Goal: Information Seeking & Learning: Learn about a topic

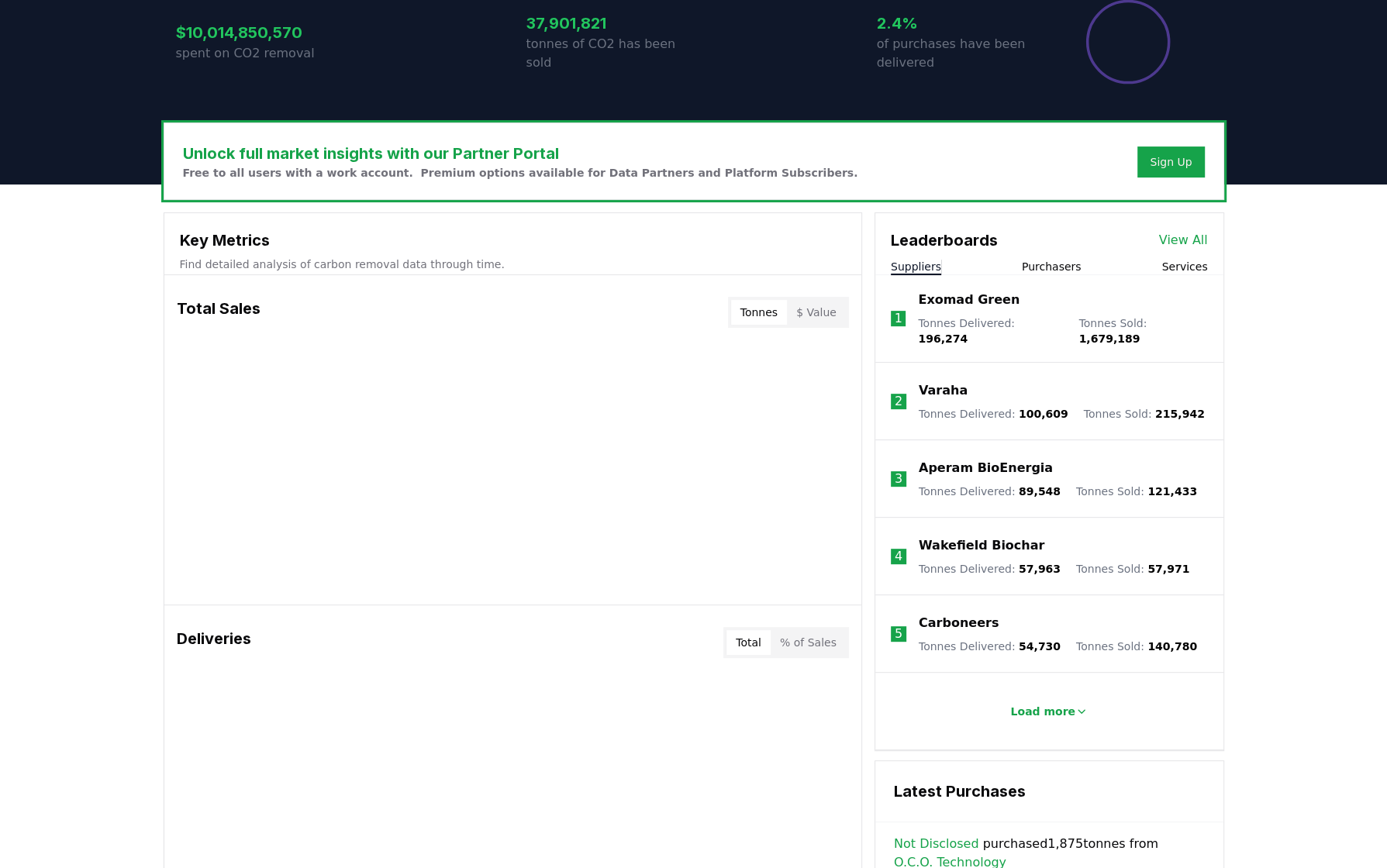
scroll to position [358, 0]
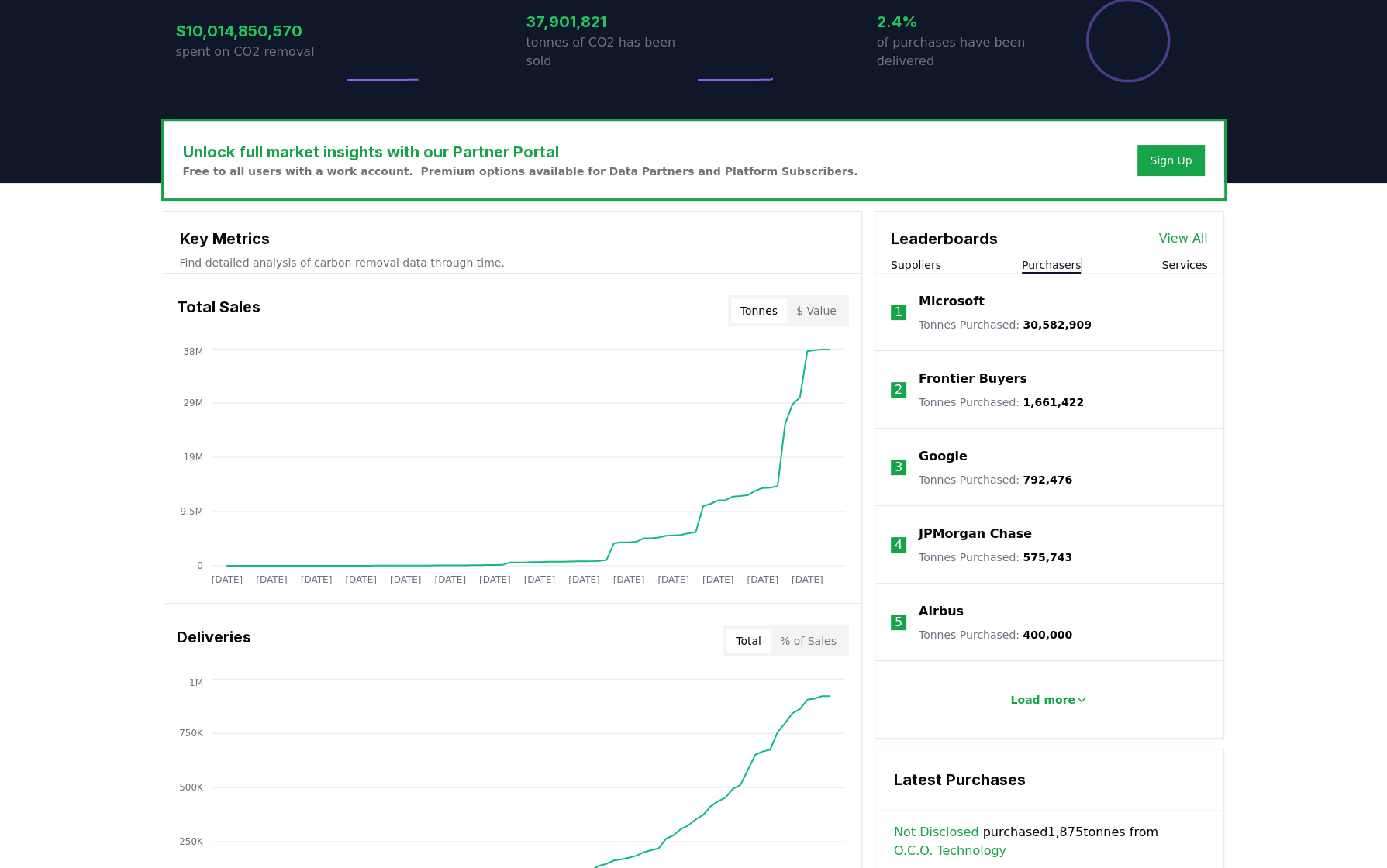
click at [1051, 269] on button "Purchasers" at bounding box center [1052, 266] width 59 height 16
click at [1195, 236] on link "View All" at bounding box center [1183, 239] width 49 height 19
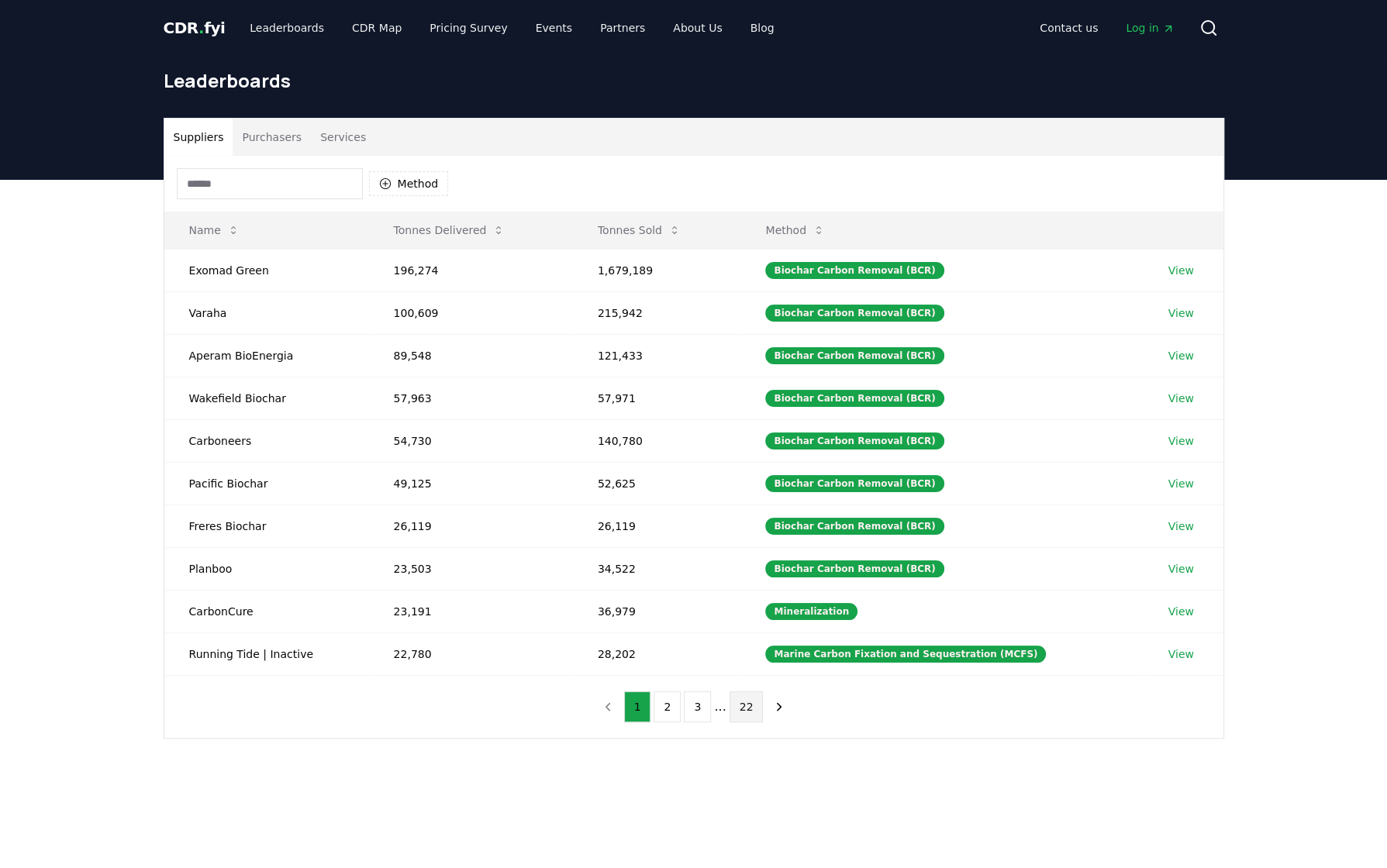
click at [754, 696] on button "22" at bounding box center [747, 706] width 34 height 31
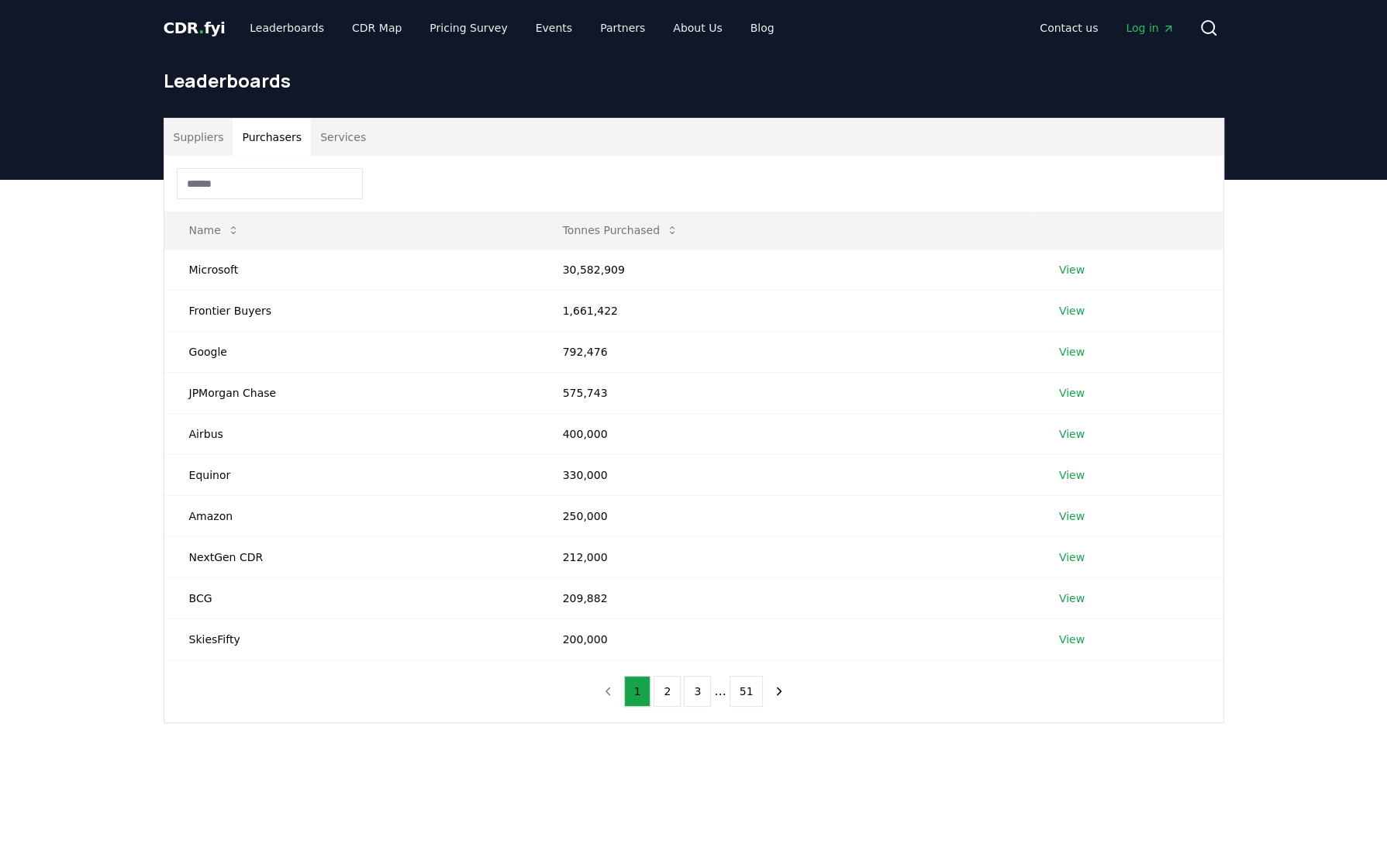
click at [290, 130] on button "Purchasers" at bounding box center [272, 138] width 78 height 38
click at [742, 686] on button "51" at bounding box center [747, 691] width 34 height 31
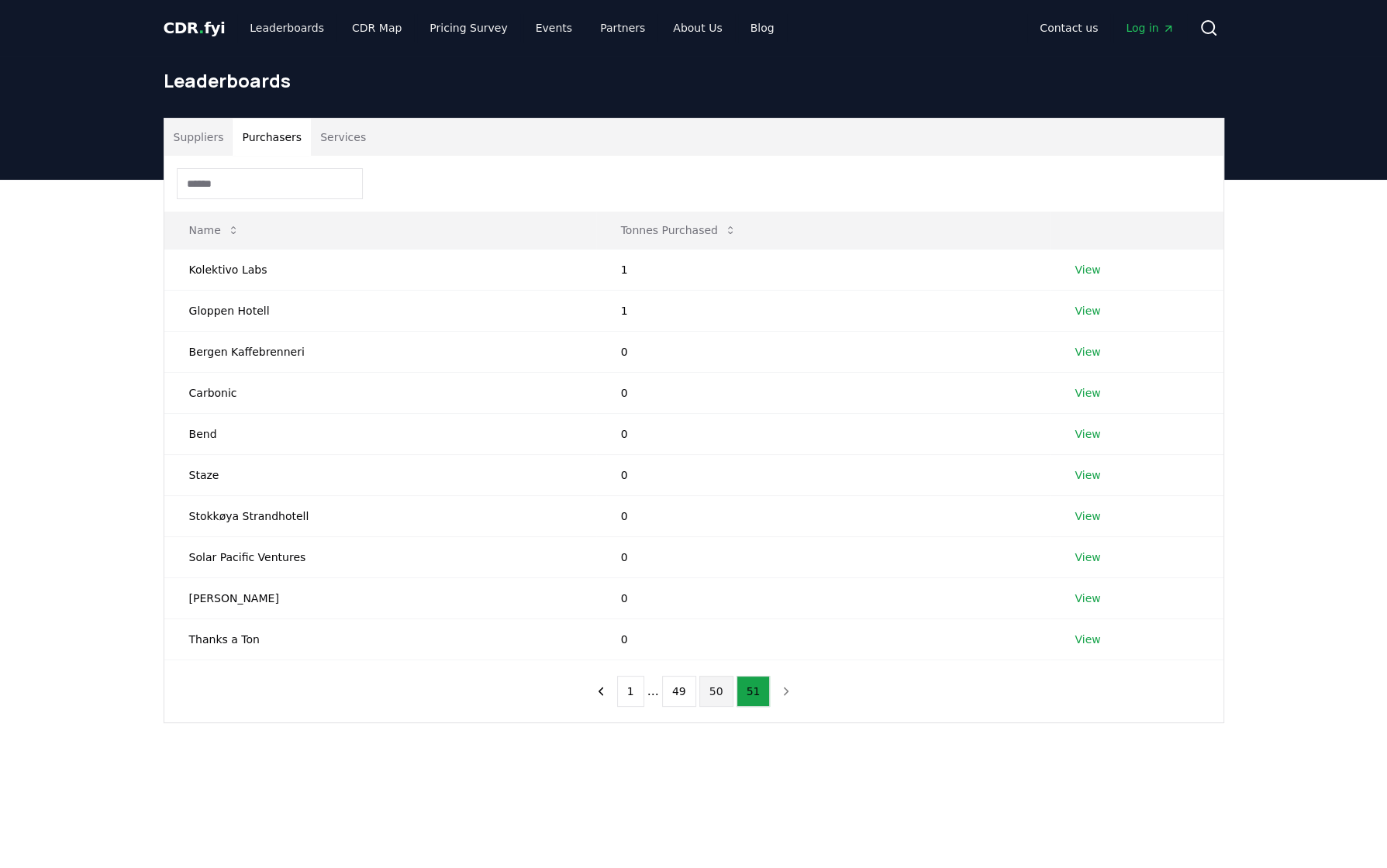
click at [721, 689] on button "50" at bounding box center [717, 691] width 34 height 31
click at [688, 696] on button "49" at bounding box center [679, 691] width 34 height 31
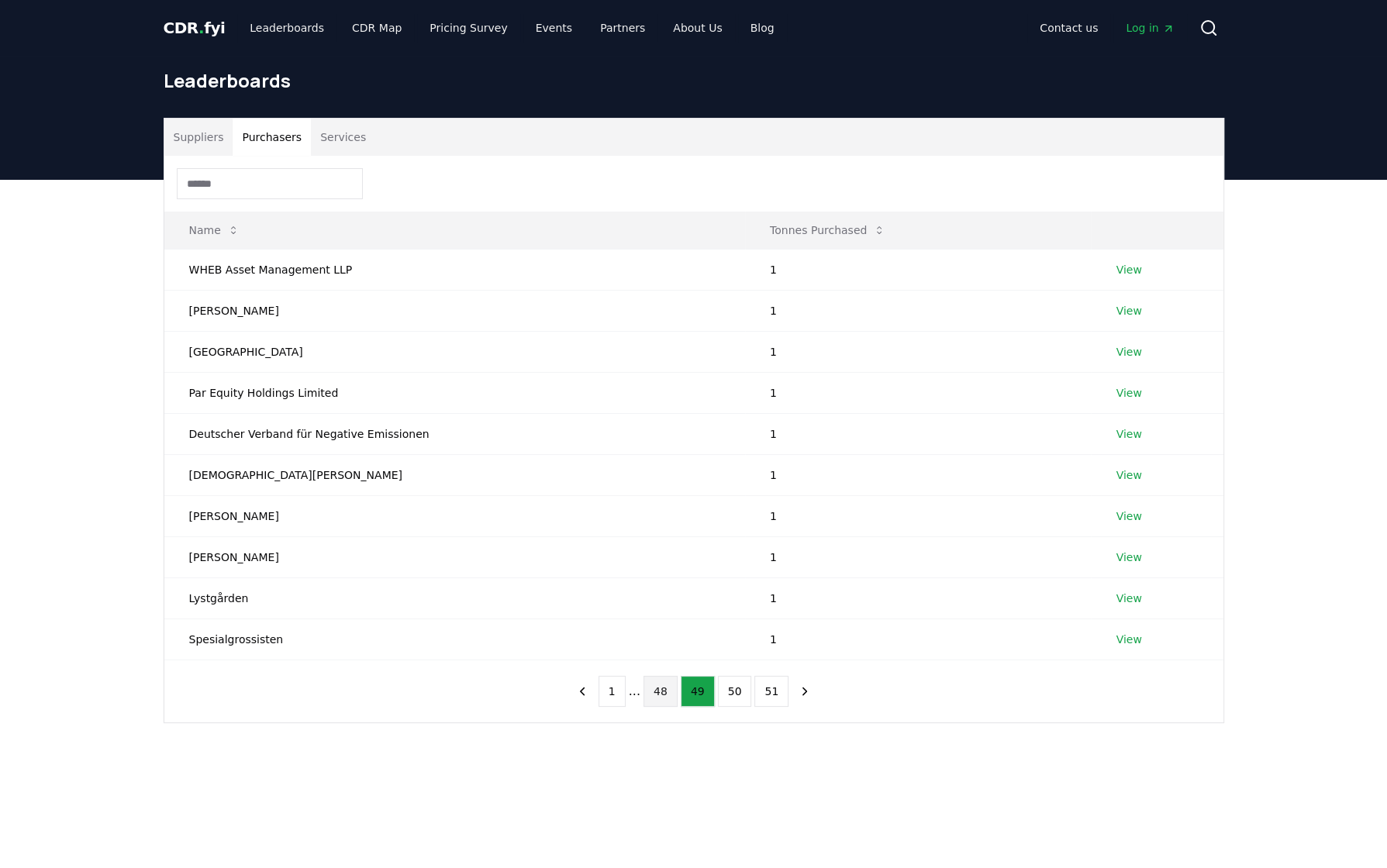
click at [660, 687] on button "48" at bounding box center [660, 691] width 34 height 31
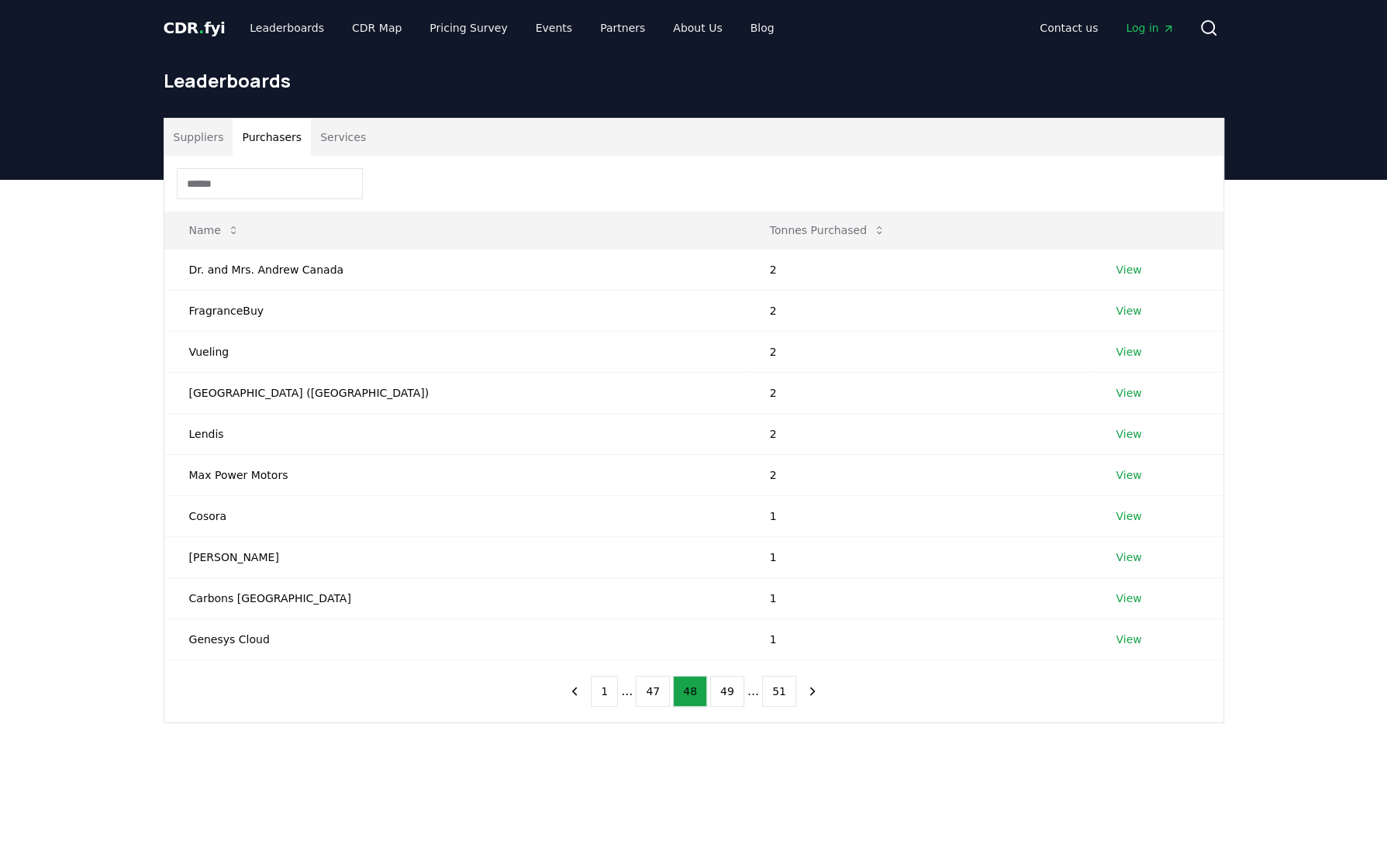
click at [258, 179] on input at bounding box center [270, 183] width 186 height 31
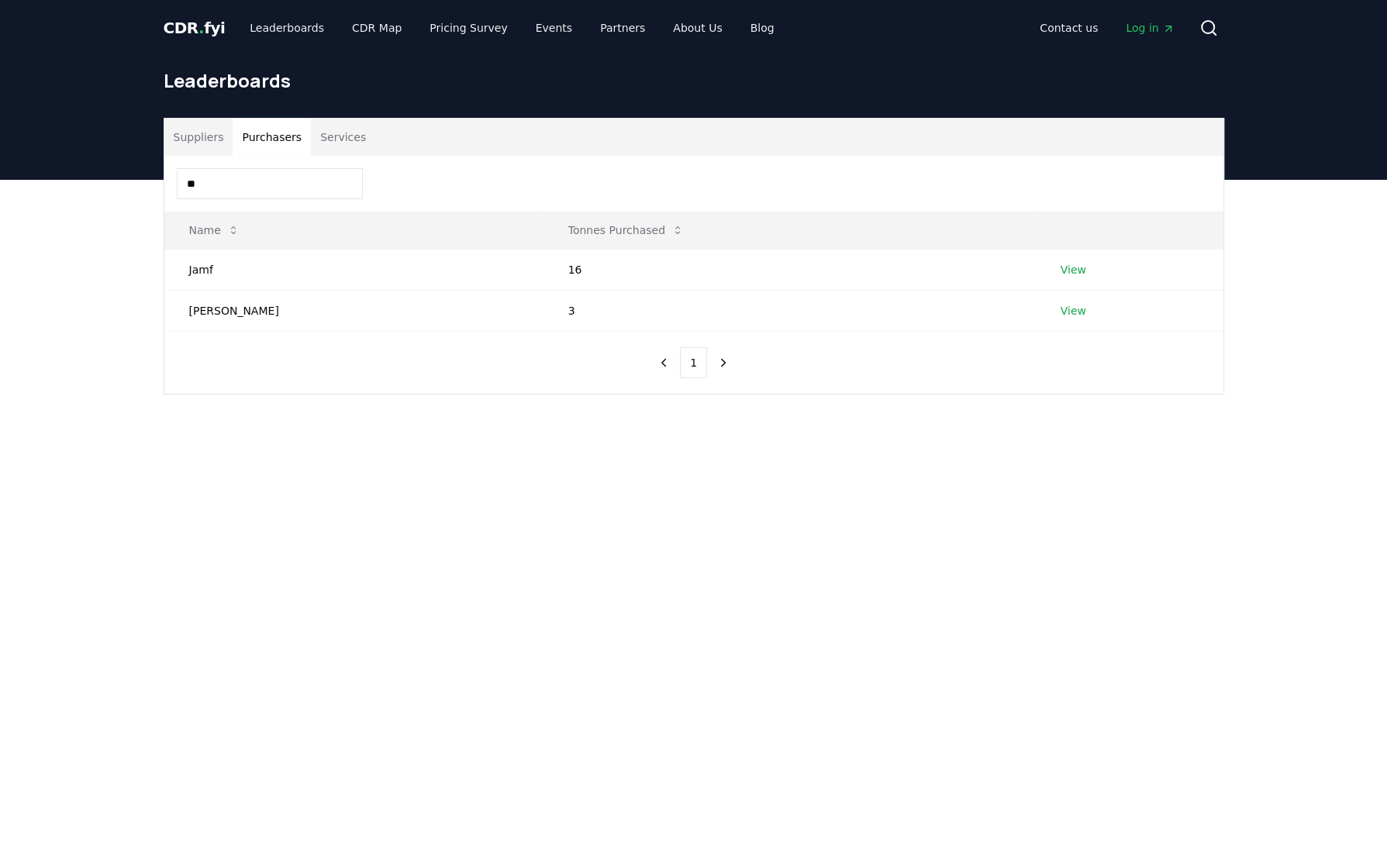
type input "*"
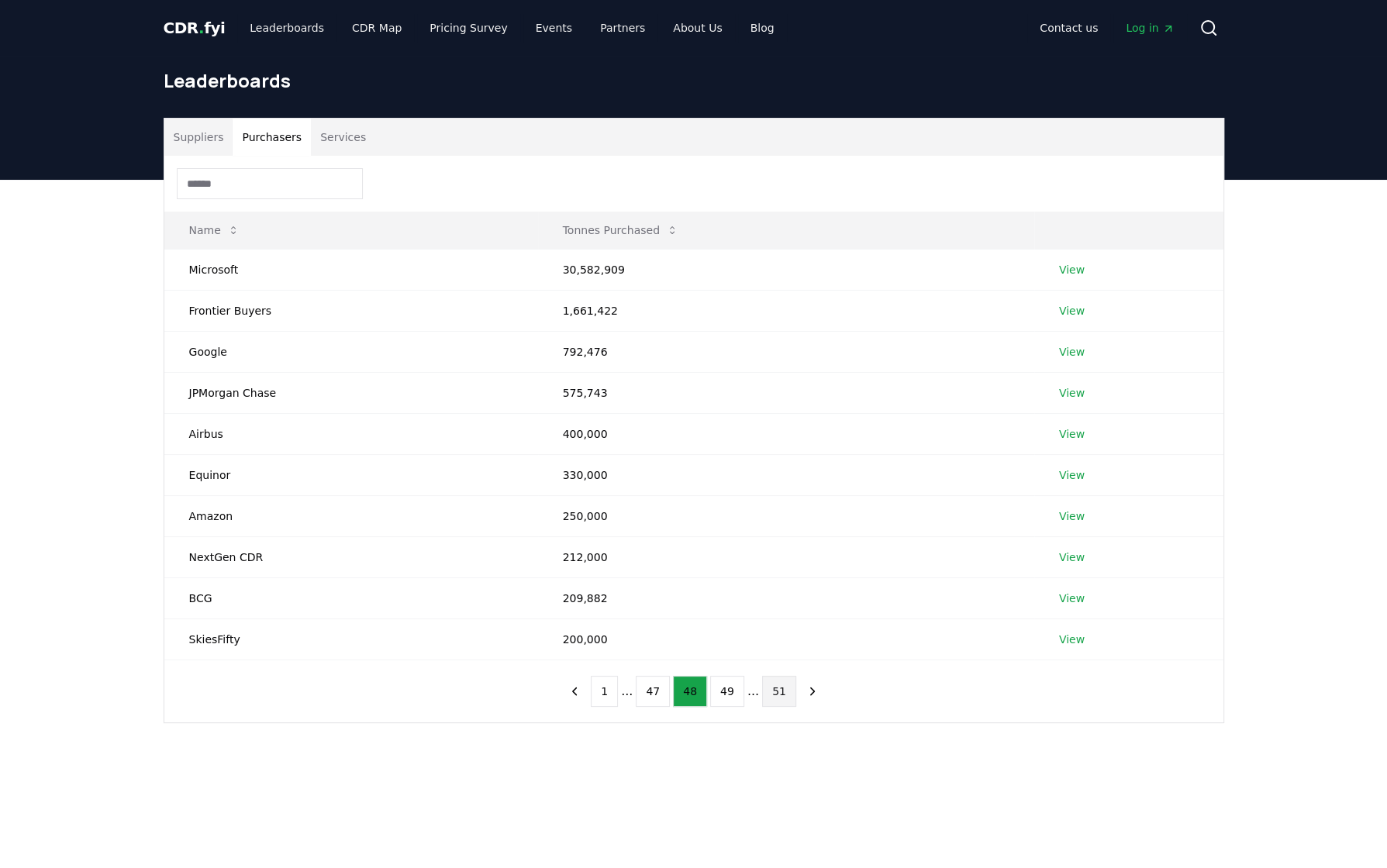
click at [767, 688] on button "51" at bounding box center [779, 691] width 34 height 31
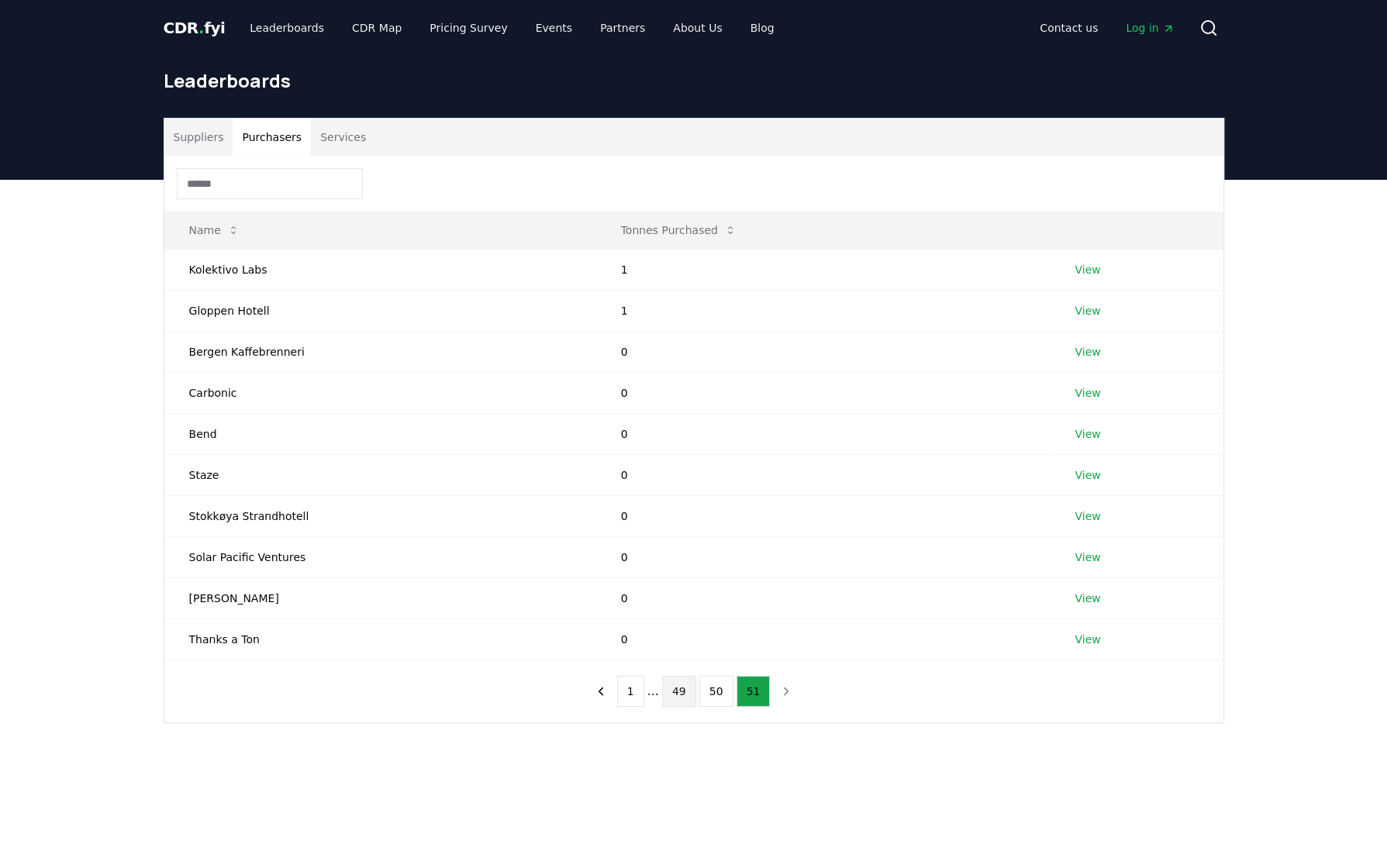
click at [680, 697] on button "49" at bounding box center [679, 691] width 34 height 31
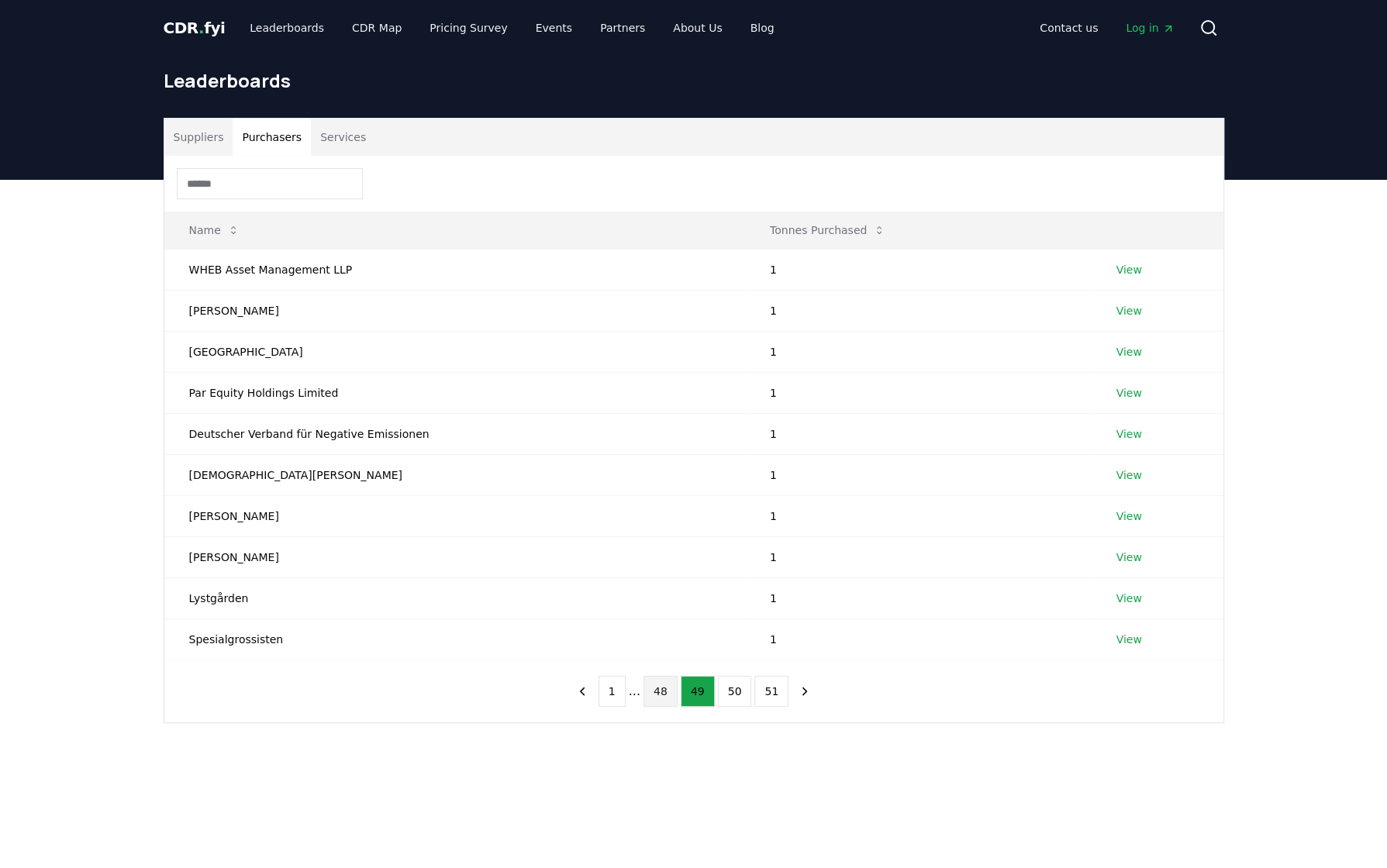
click at [659, 696] on button "48" at bounding box center [660, 691] width 34 height 31
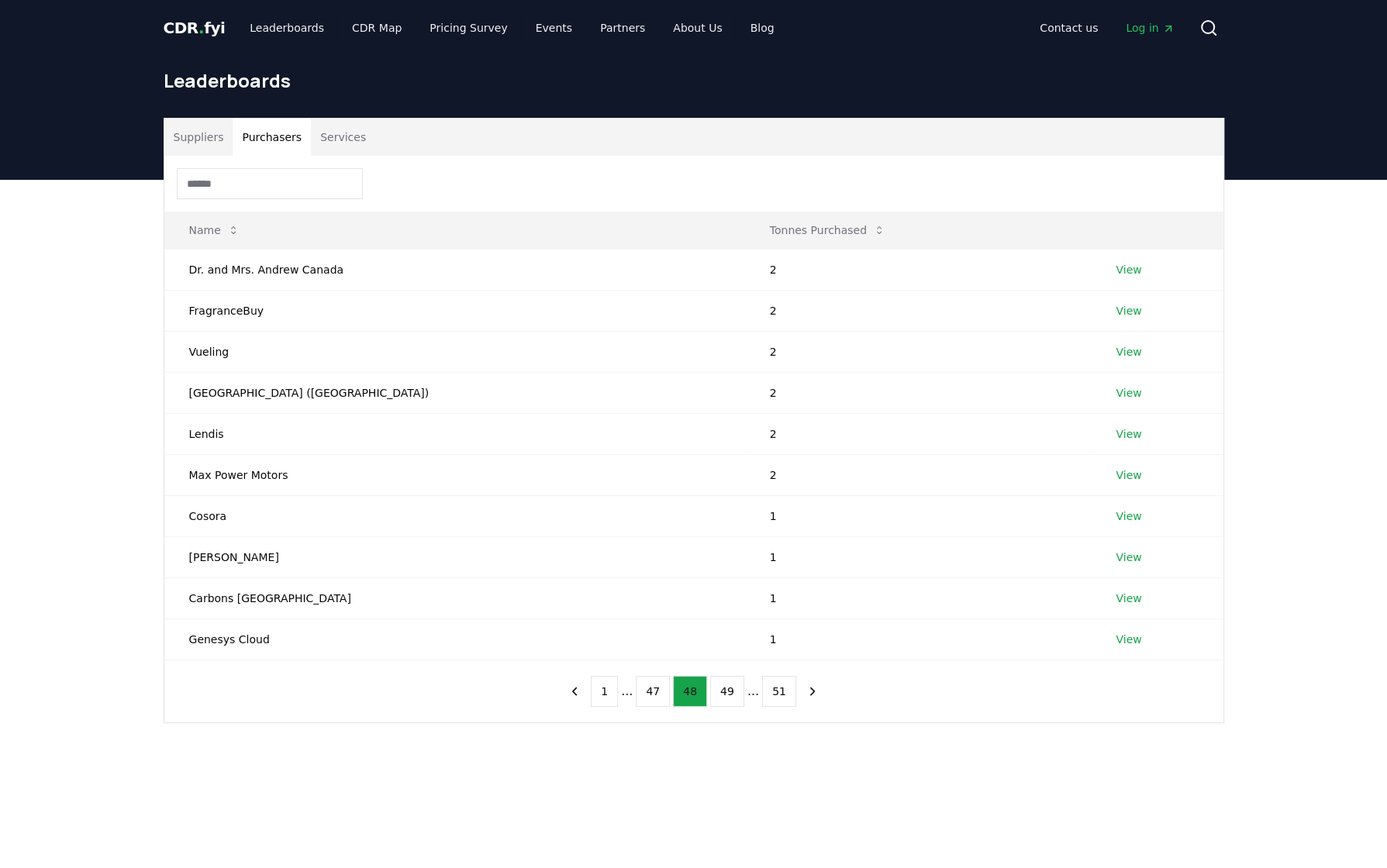
click at [659, 696] on button "47" at bounding box center [652, 691] width 34 height 31
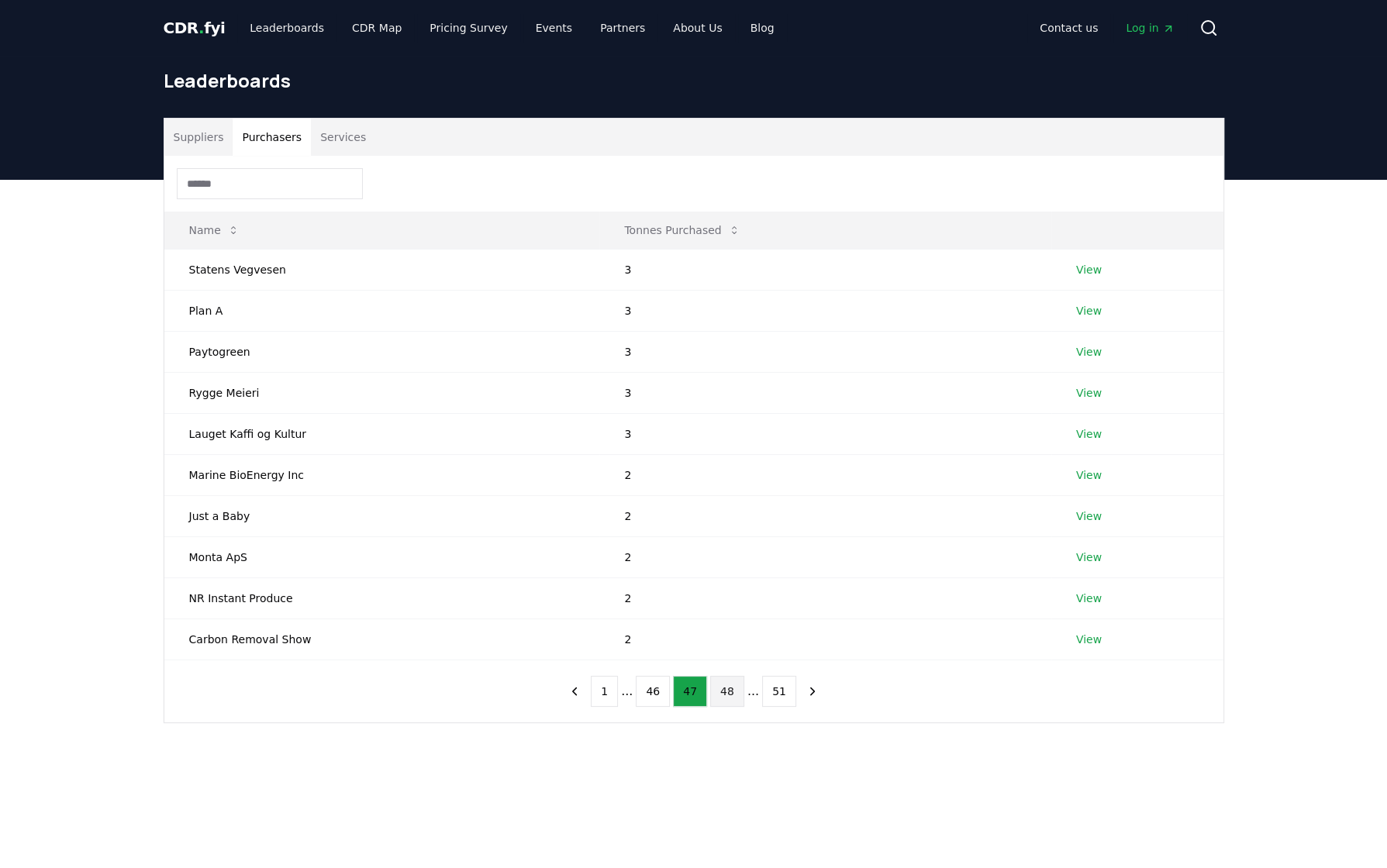
click at [659, 696] on button "46" at bounding box center [652, 691] width 34 height 31
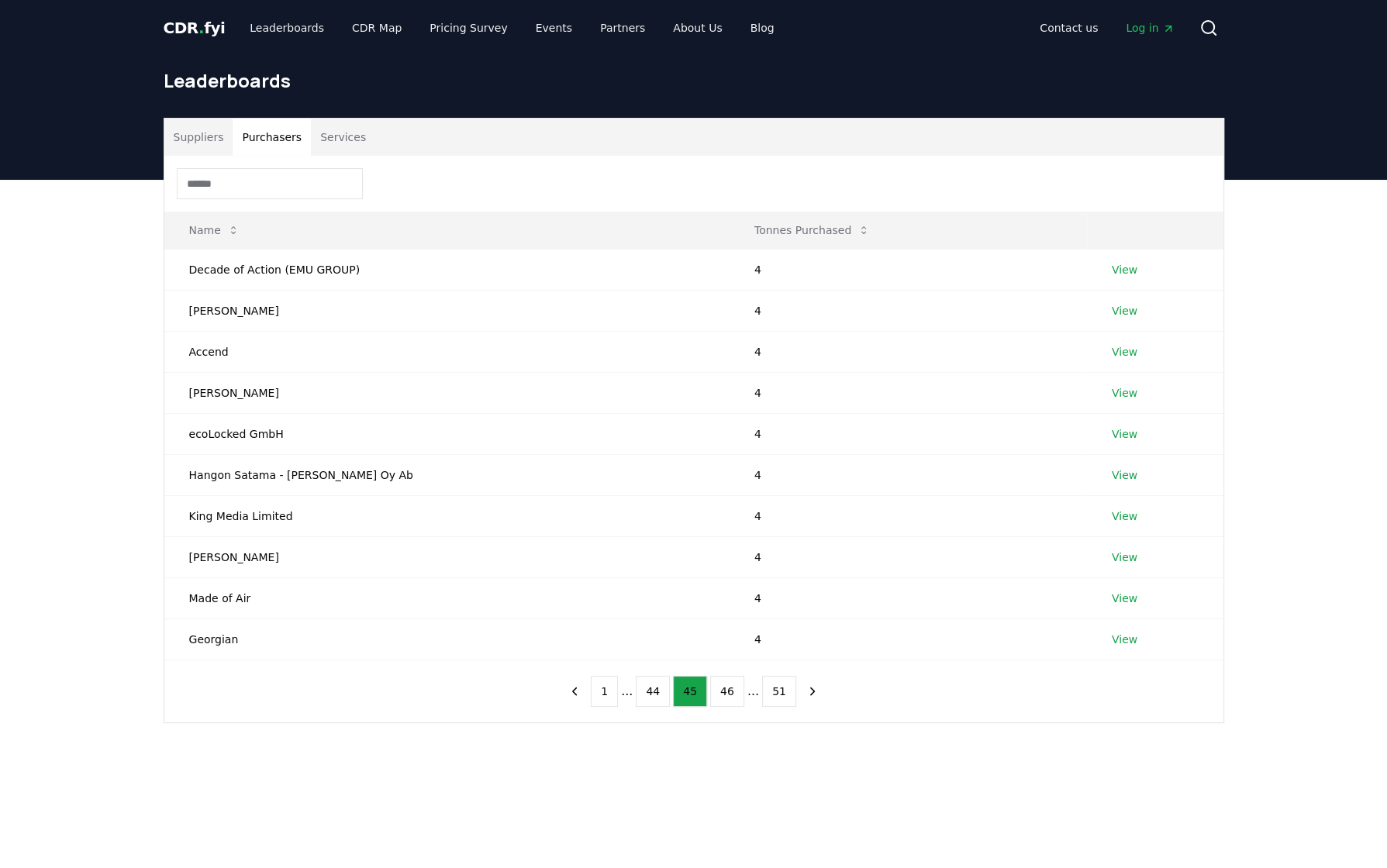
click at [659, 696] on button "44" at bounding box center [652, 691] width 34 height 31
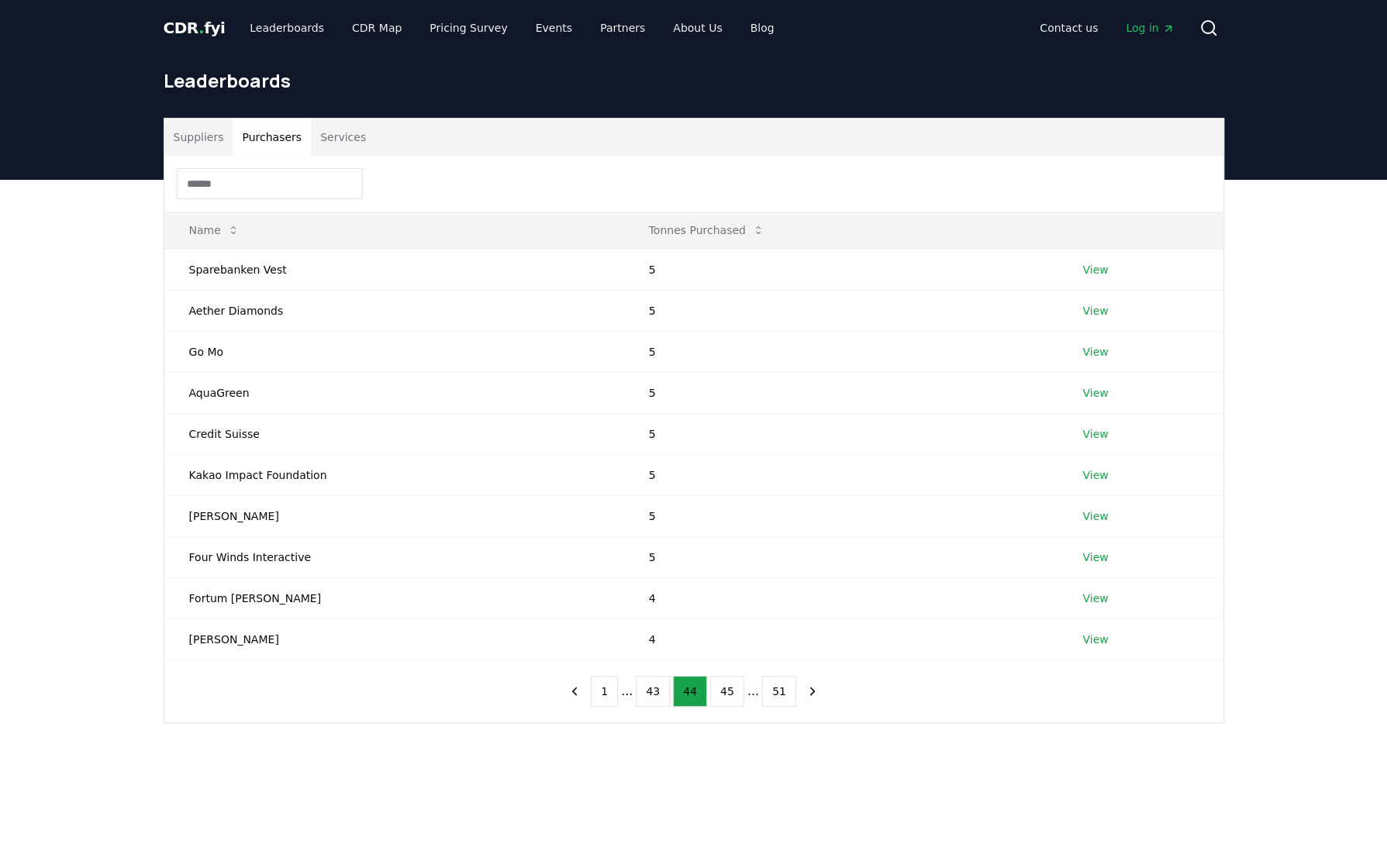
click at [659, 696] on button "43" at bounding box center [652, 691] width 34 height 31
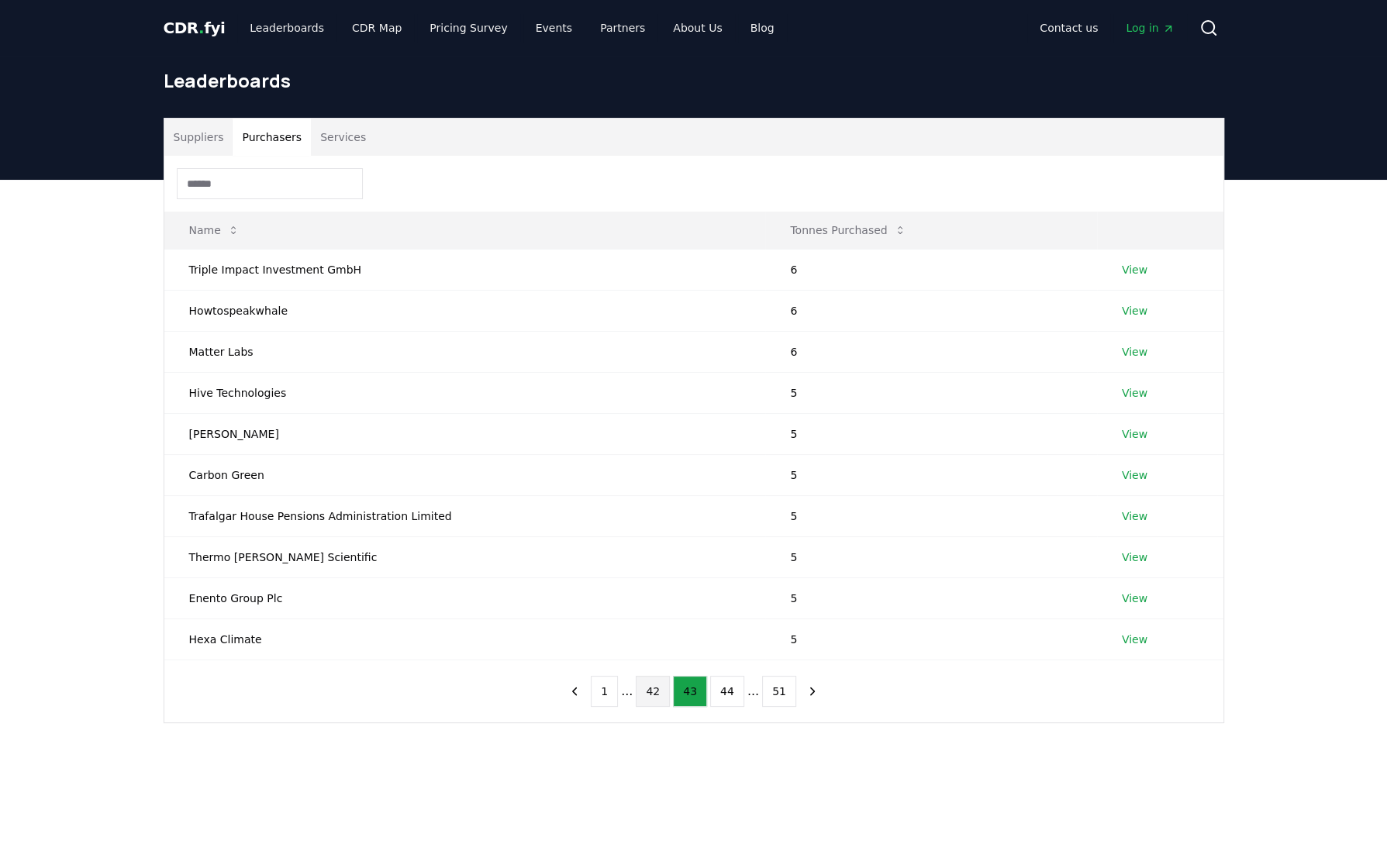
click at [659, 696] on button "42" at bounding box center [652, 691] width 34 height 31
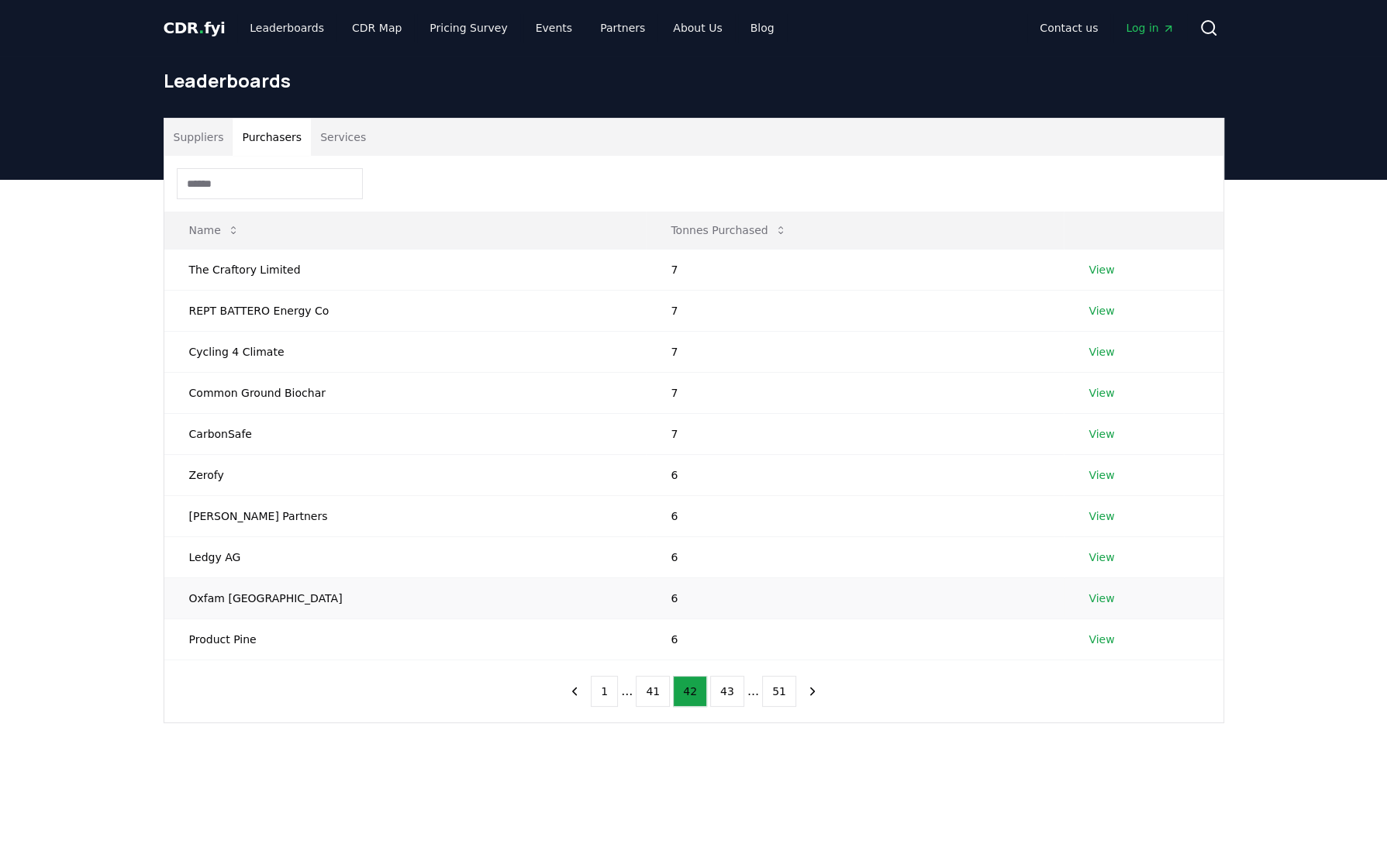
click at [1089, 591] on link "View" at bounding box center [1101, 598] width 26 height 16
